Goal: Task Accomplishment & Management: Manage account settings

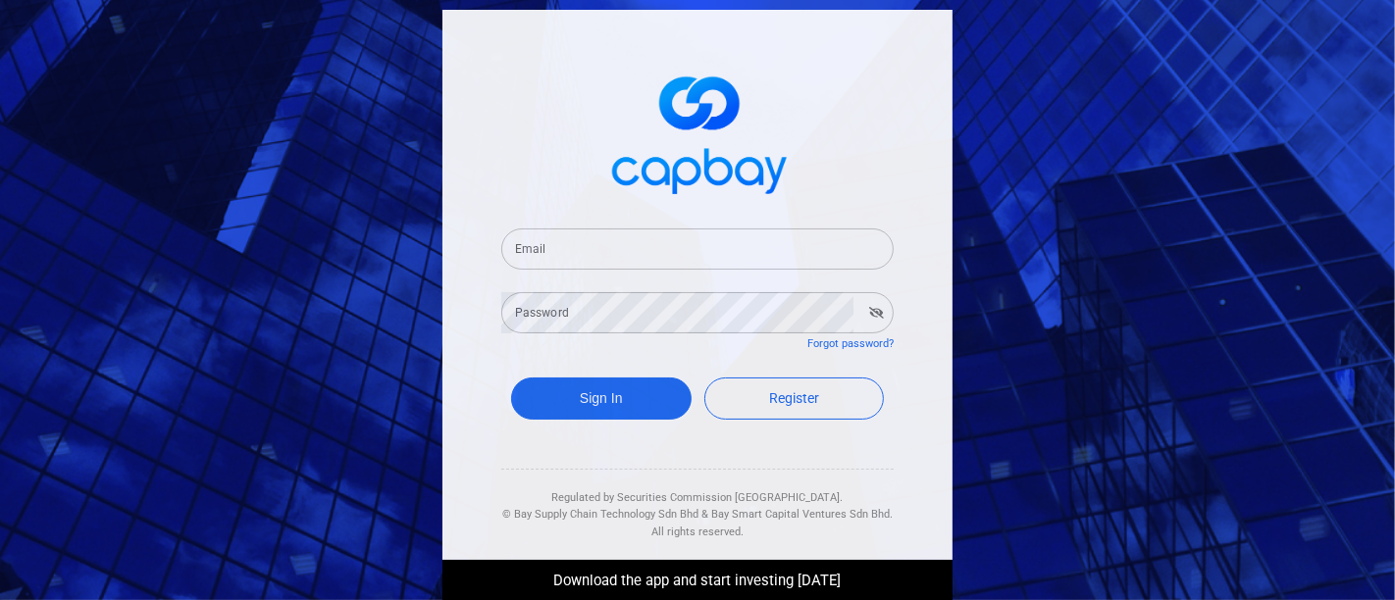
click at [560, 244] on input "Email" at bounding box center [697, 249] width 392 height 41
type input "[EMAIL_ADDRESS][DOMAIN_NAME]"
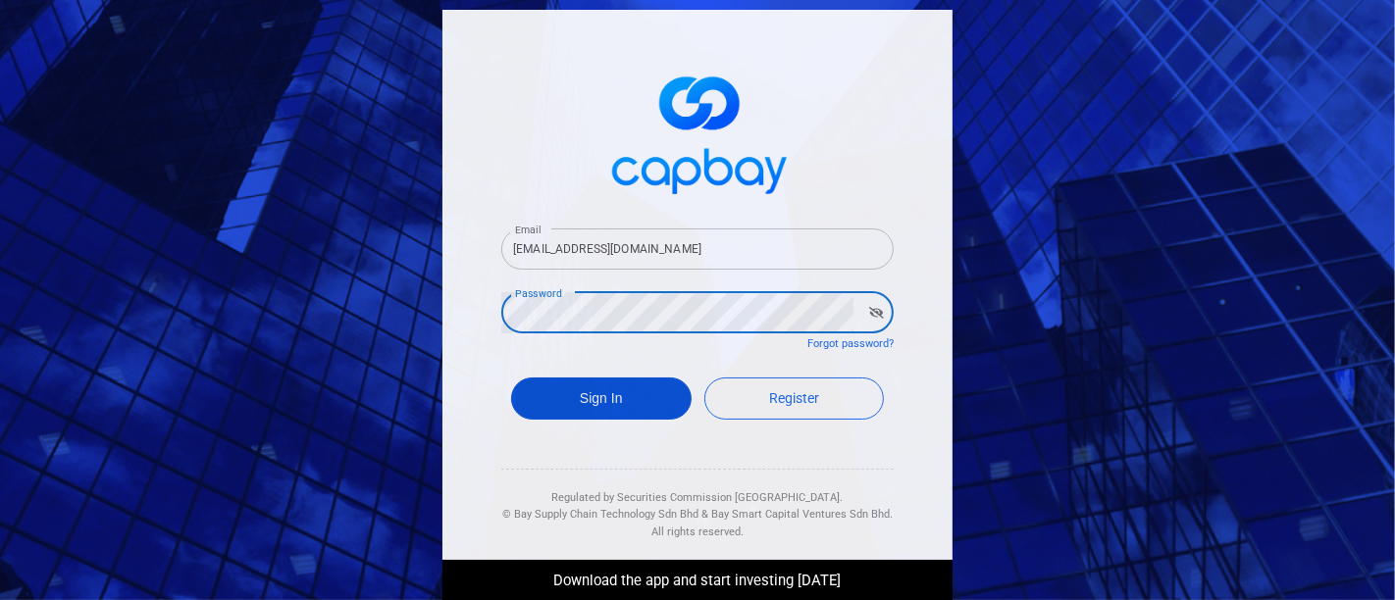
click at [600, 399] on button "Sign In" at bounding box center [601, 399] width 181 height 42
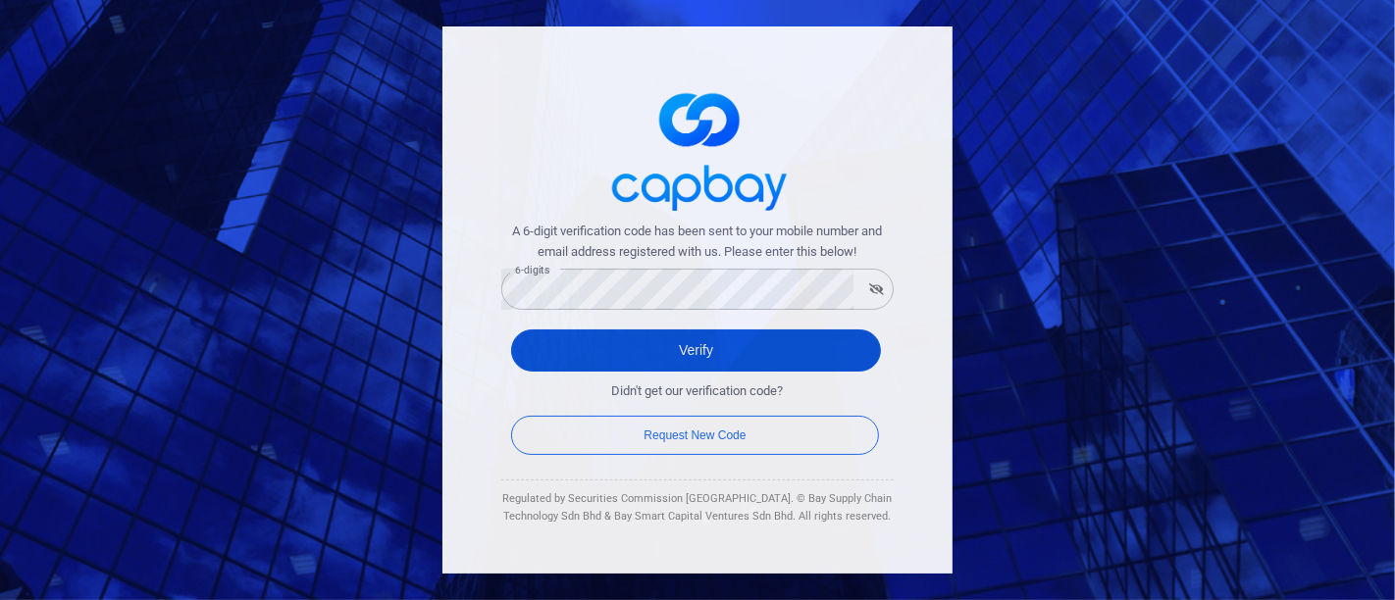
click at [692, 363] on button "Verify" at bounding box center [696, 351] width 370 height 42
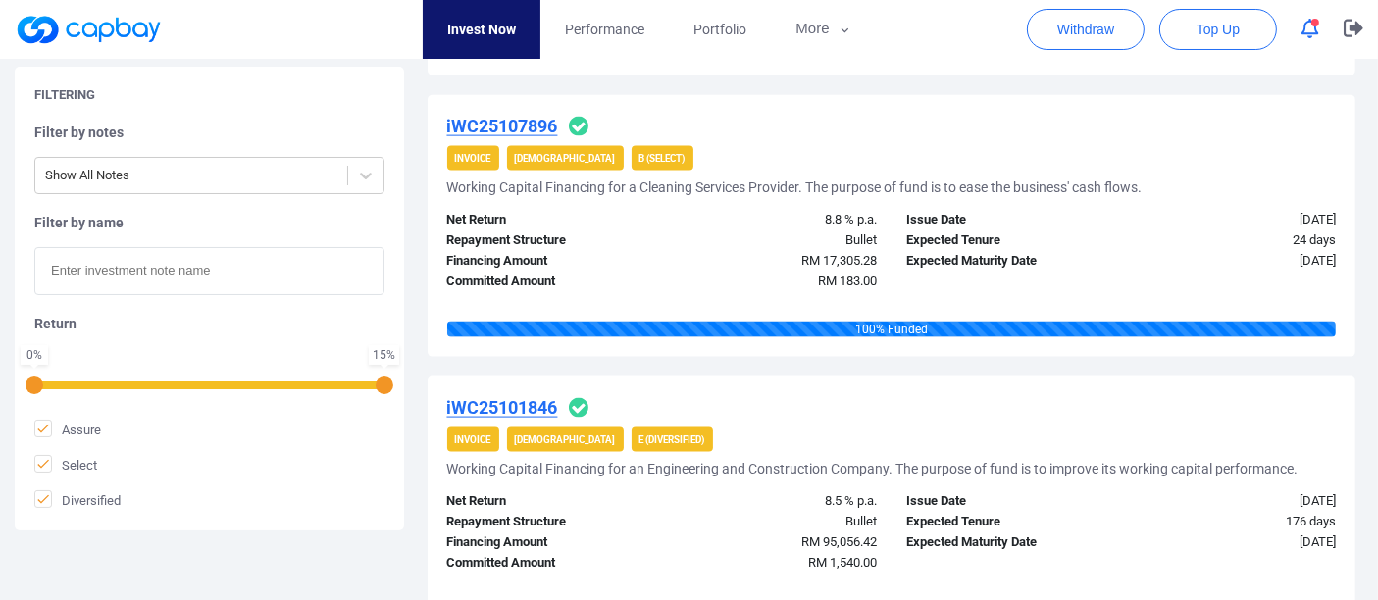
scroll to position [2833, 0]
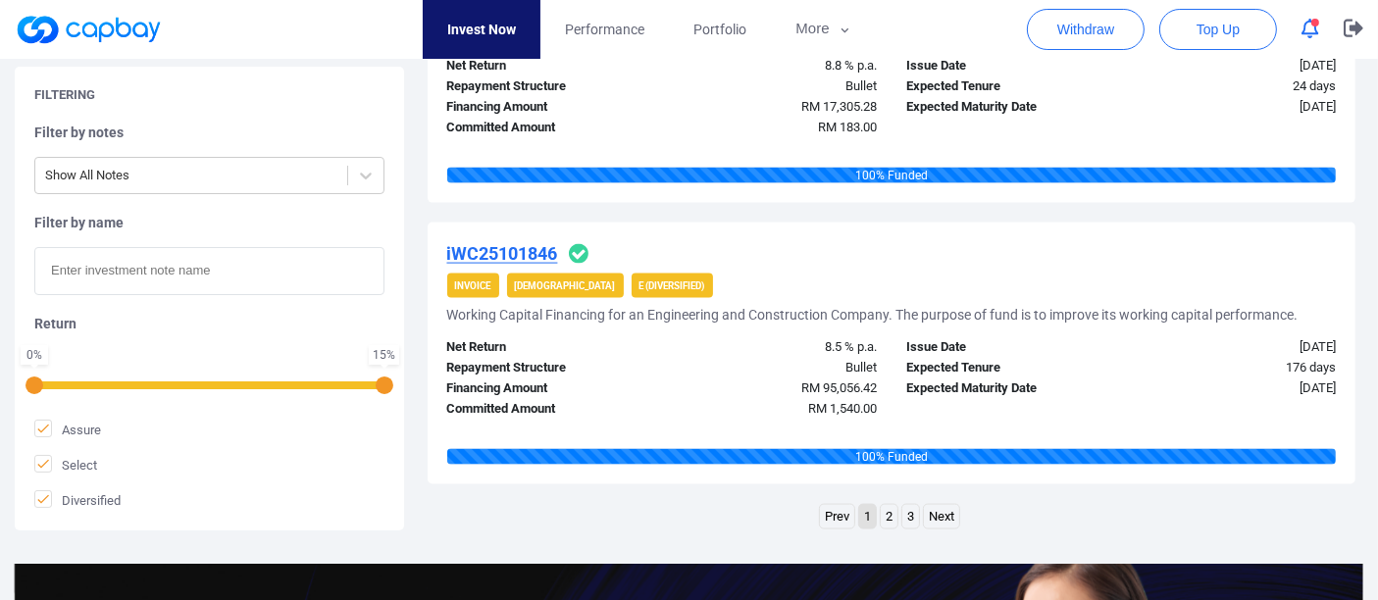
click at [890, 525] on link "2" at bounding box center [889, 517] width 17 height 25
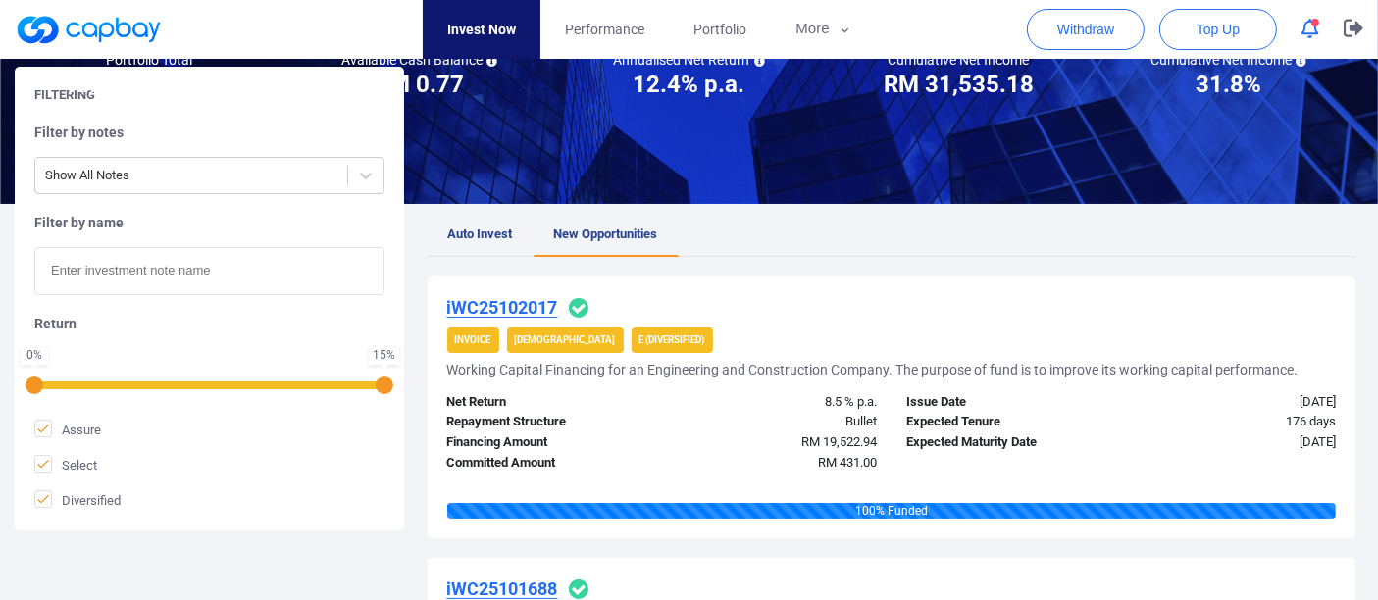
scroll to position [159, 0]
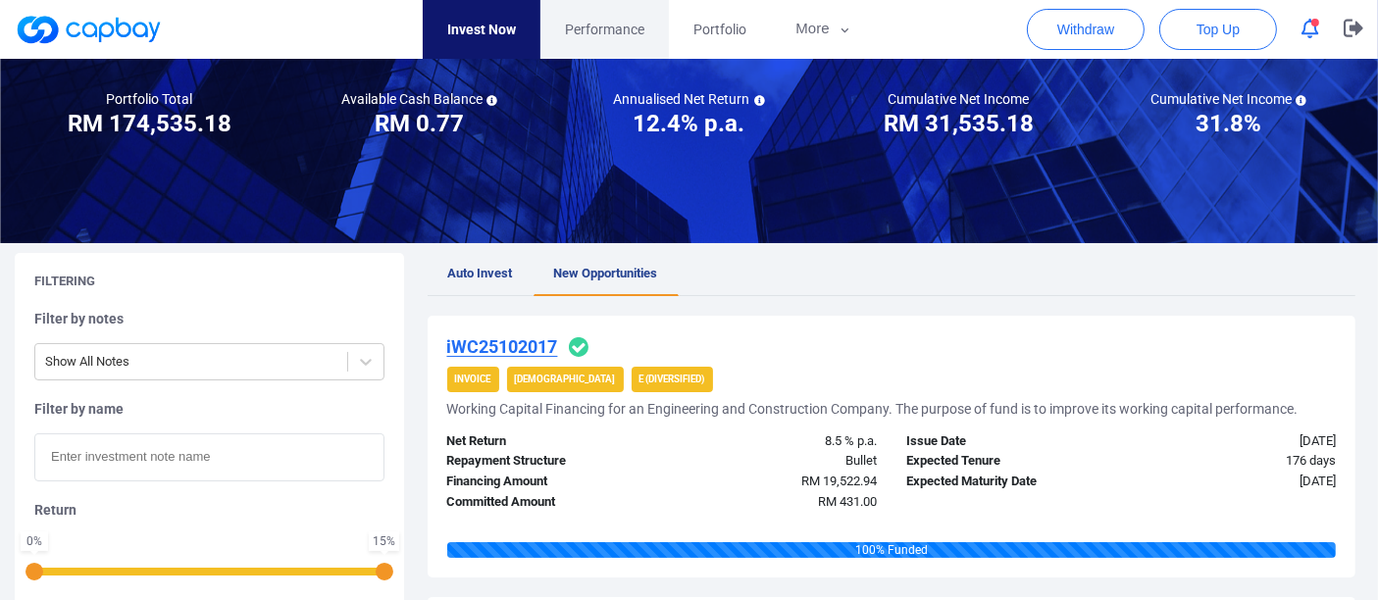
click at [600, 26] on span "Performance" at bounding box center [604, 30] width 79 height 22
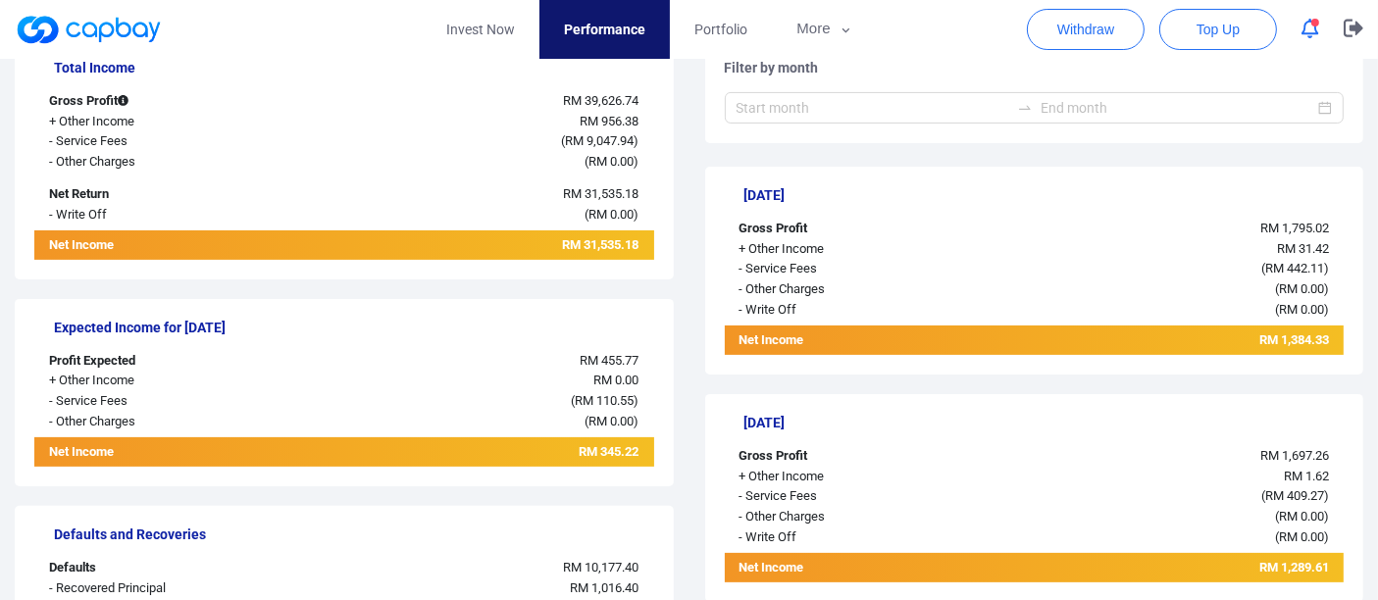
scroll to position [327, 0]
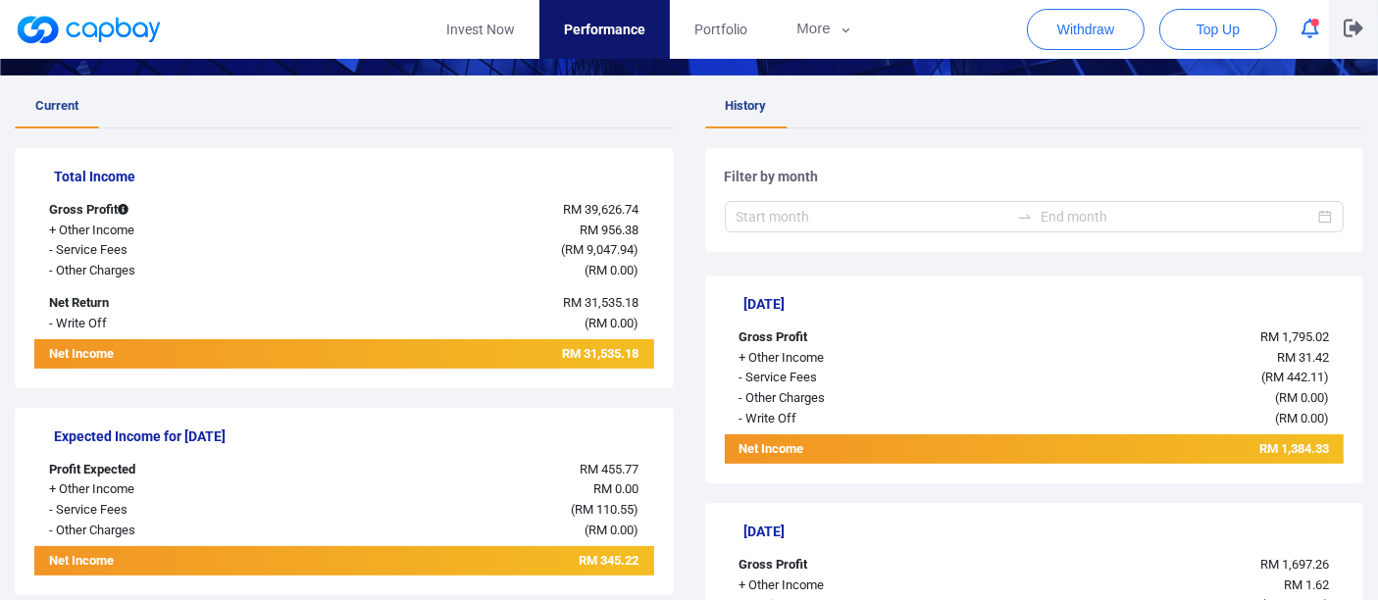
click at [1356, 26] on icon "button" at bounding box center [1354, 29] width 20 height 18
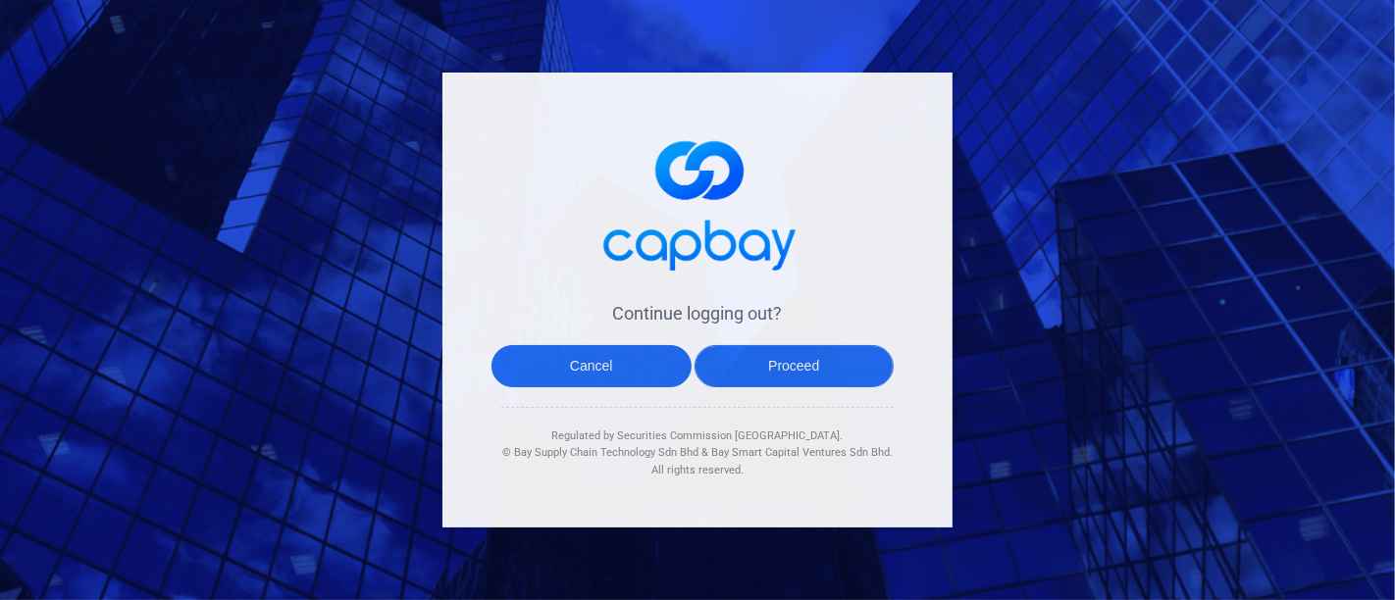
click at [807, 365] on button "Proceed" at bounding box center [795, 366] width 200 height 42
